Goal: Task Accomplishment & Management: Complete application form

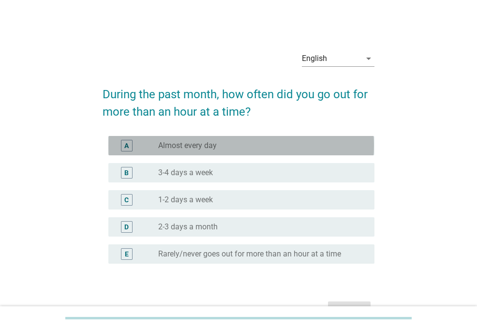
click at [245, 143] on div "radio_button_unchecked Almost every day" at bounding box center [258, 146] width 201 height 10
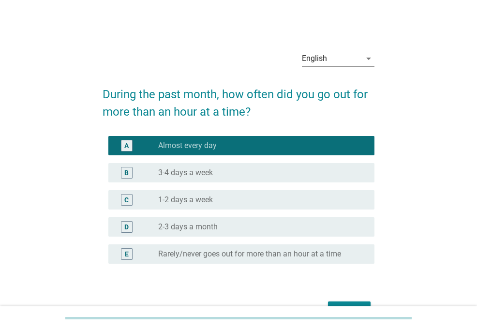
click at [342, 301] on button "Next" at bounding box center [349, 309] width 43 height 17
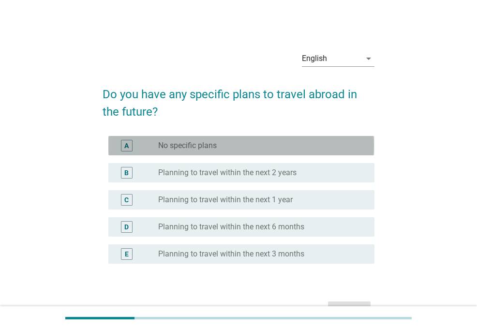
click at [320, 151] on div "A radio_button_unchecked No specific plans" at bounding box center [240, 145] width 265 height 19
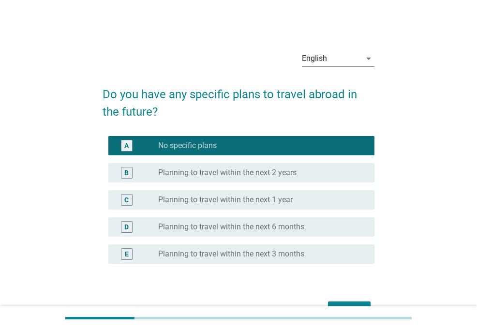
click at [316, 172] on div "radio_button_unchecked Planning to travel within the next 2 years" at bounding box center [258, 173] width 201 height 10
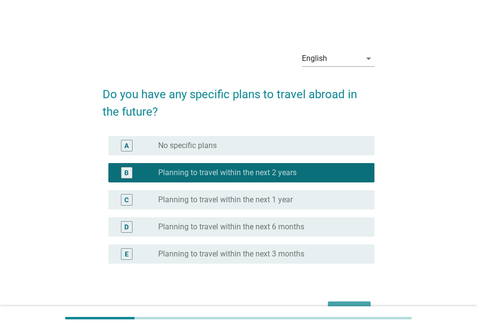
click at [348, 301] on button "Next" at bounding box center [349, 309] width 43 height 17
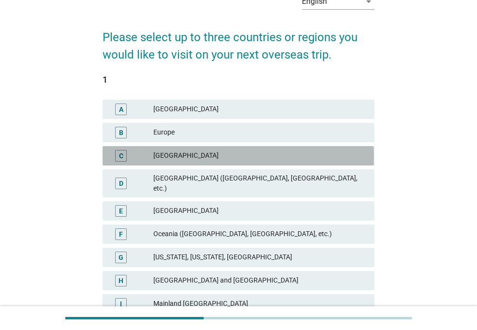
scroll to position [60, 0]
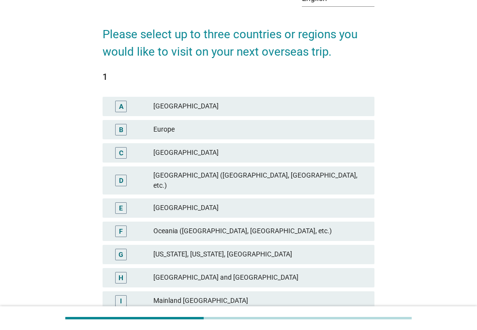
click at [250, 204] on div "[GEOGRAPHIC_DATA]" at bounding box center [259, 208] width 213 height 12
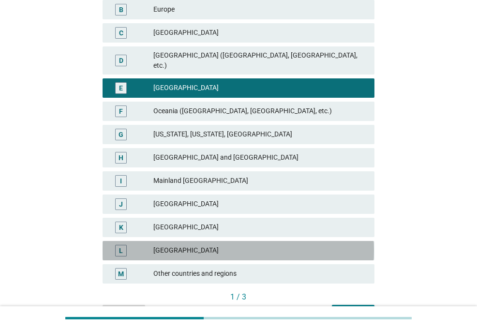
click at [244, 245] on div "[GEOGRAPHIC_DATA]" at bounding box center [259, 251] width 213 height 12
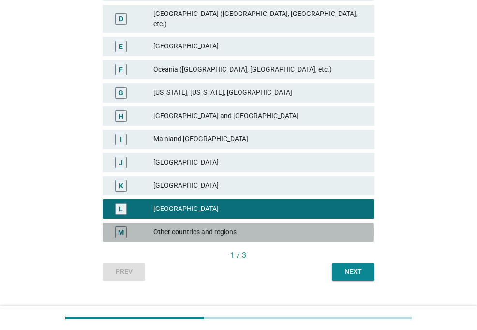
scroll to position [230, 0]
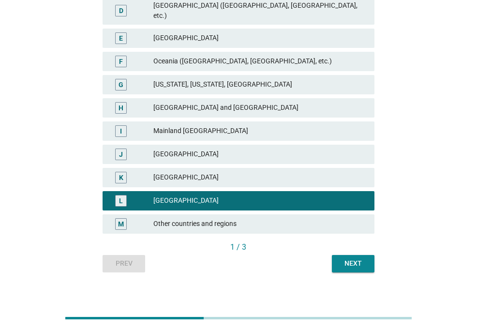
click at [335, 257] on button "Next" at bounding box center [353, 263] width 43 height 17
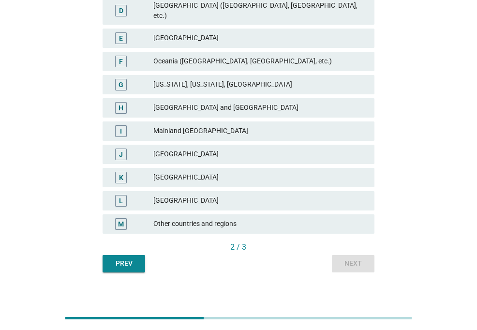
click at [291, 195] on div "[GEOGRAPHIC_DATA]" at bounding box center [259, 201] width 213 height 12
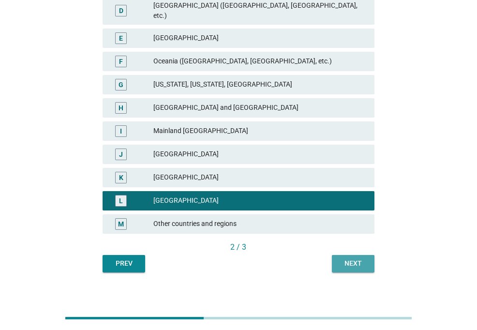
click at [342, 258] on div "Next" at bounding box center [352, 263] width 27 height 10
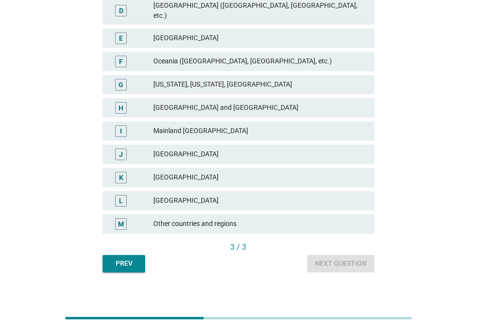
click at [315, 199] on div "L [GEOGRAPHIC_DATA]" at bounding box center [237, 200] width 271 height 19
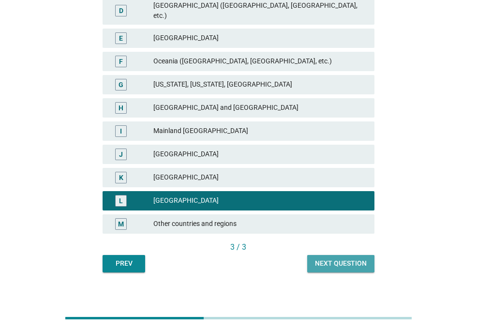
click at [317, 258] on div "Next question" at bounding box center [341, 263] width 52 height 10
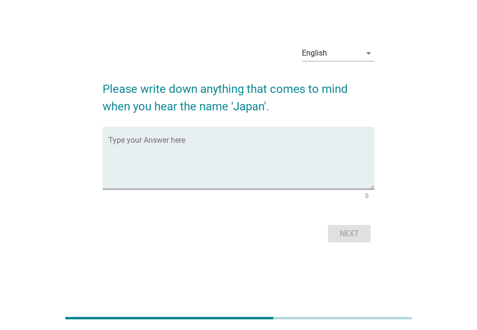
scroll to position [0, 0]
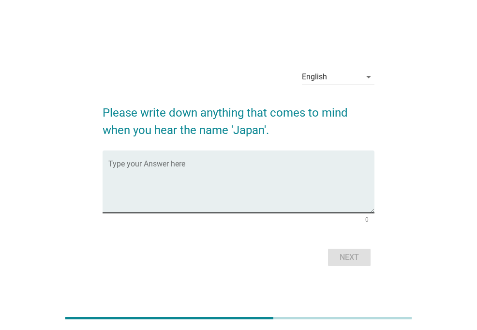
click at [325, 166] on textarea "Type your Answer here" at bounding box center [240, 187] width 265 height 51
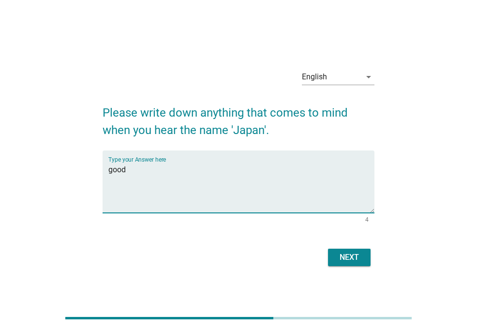
type textarea "good"
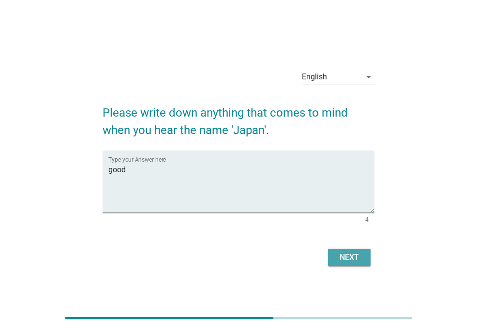
click at [343, 258] on div "Next" at bounding box center [348, 257] width 27 height 12
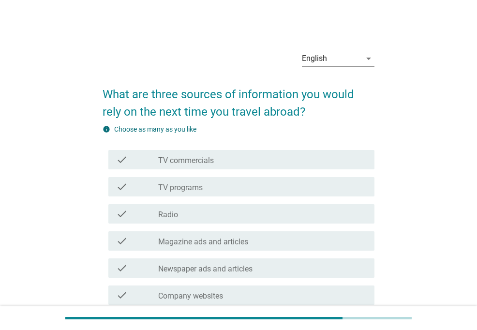
click at [287, 186] on div "check_box_outline_blank TV programs" at bounding box center [262, 187] width 208 height 12
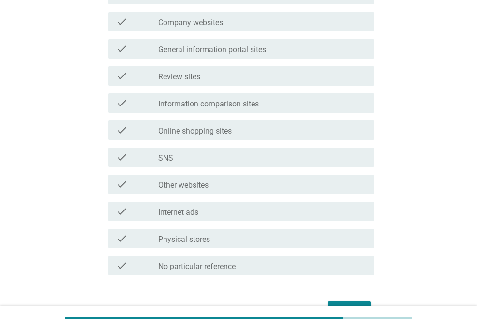
scroll to position [331, 0]
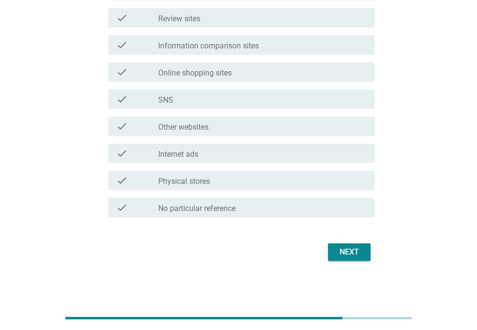
click at [328, 256] on button "Next" at bounding box center [349, 251] width 43 height 17
